Goal: Check status: Check status

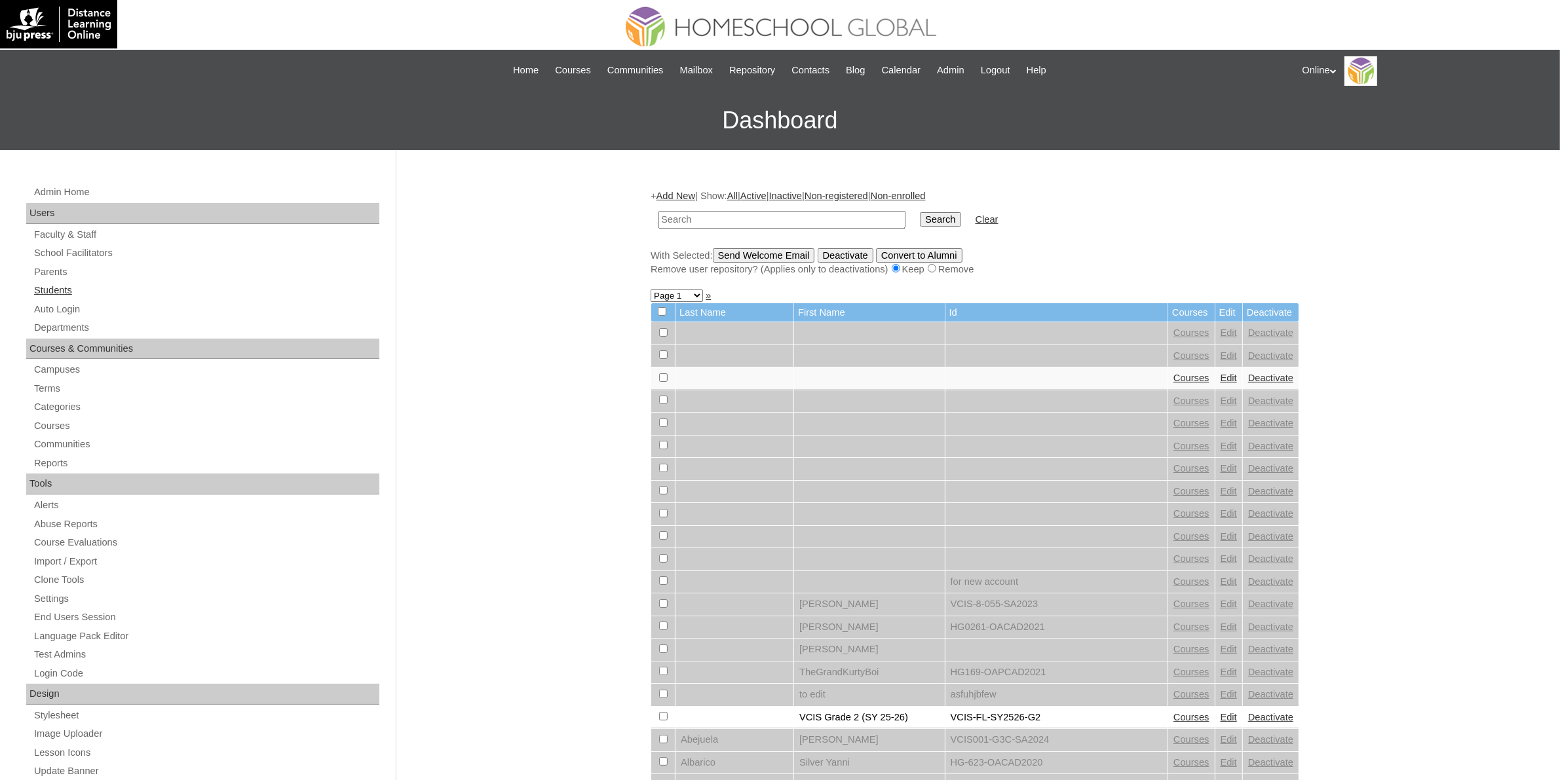
click at [66, 286] on link "Students" at bounding box center [206, 290] width 347 height 16
type input "VCIS004-8B-SA2025"
click at [920, 219] on input "Search" at bounding box center [940, 219] width 41 height 14
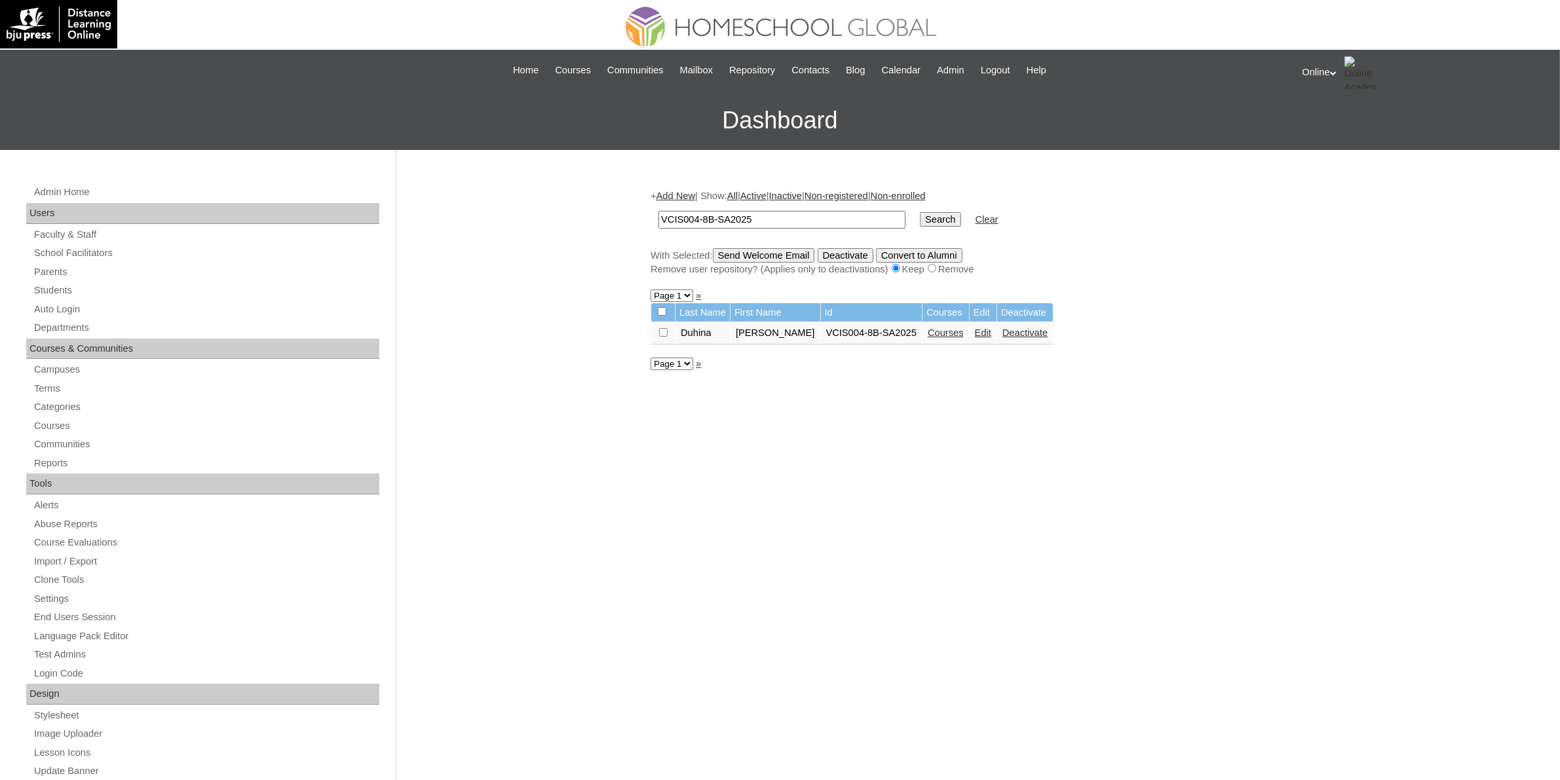
click at [935, 328] on link "Courses" at bounding box center [946, 333] width 36 height 10
